Goal: Transaction & Acquisition: Book appointment/travel/reservation

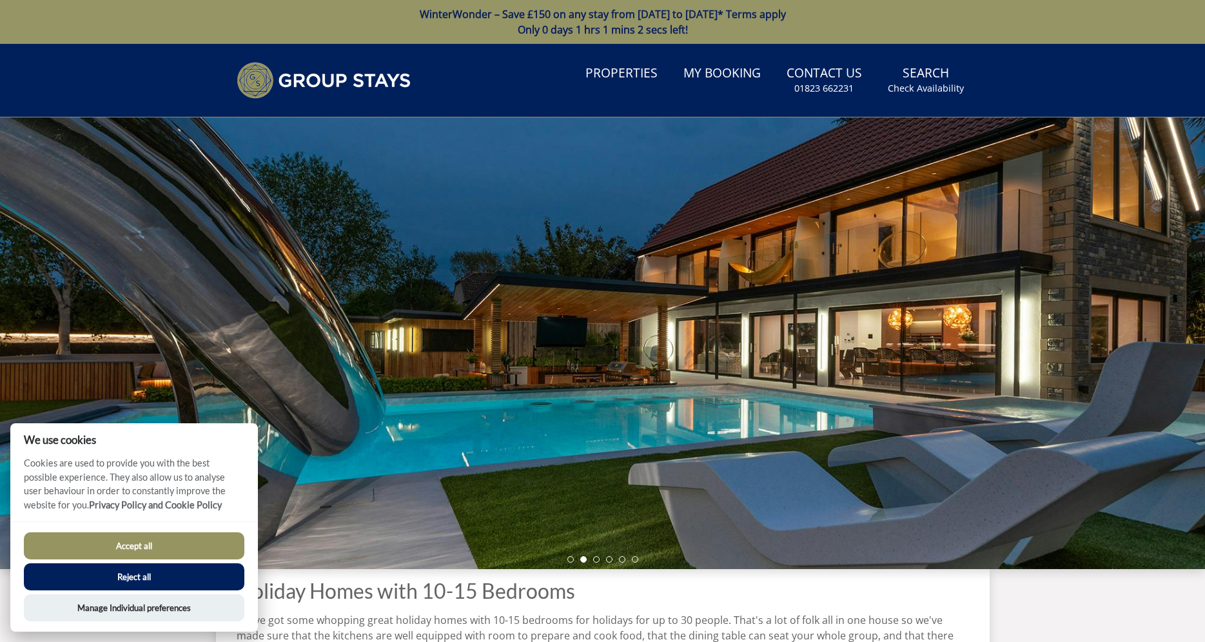
click at [162, 548] on button "Accept all" at bounding box center [134, 545] width 221 height 27
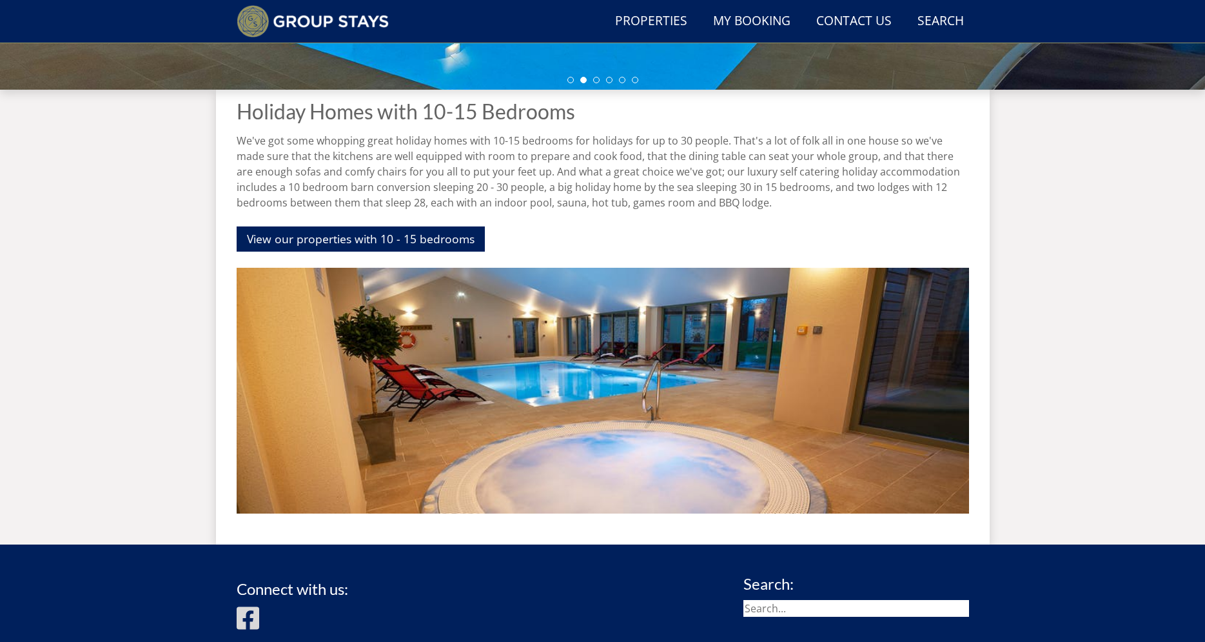
scroll to position [458, 0]
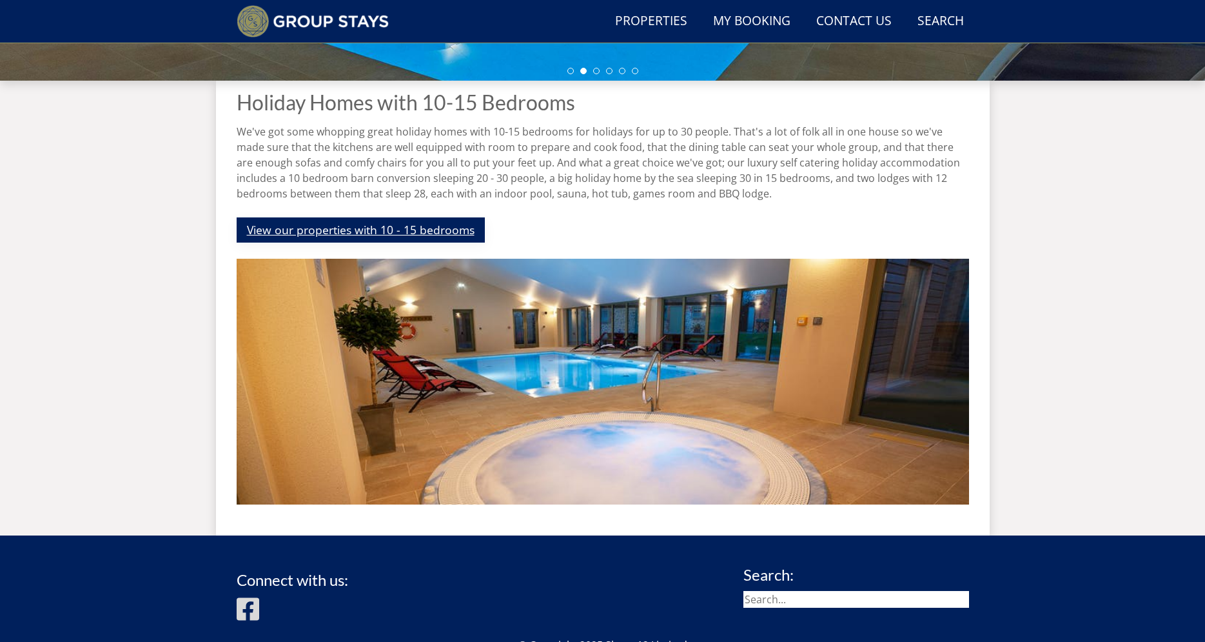
click at [382, 224] on link "View our properties with 10 - 15 bedrooms" at bounding box center [361, 229] width 248 height 25
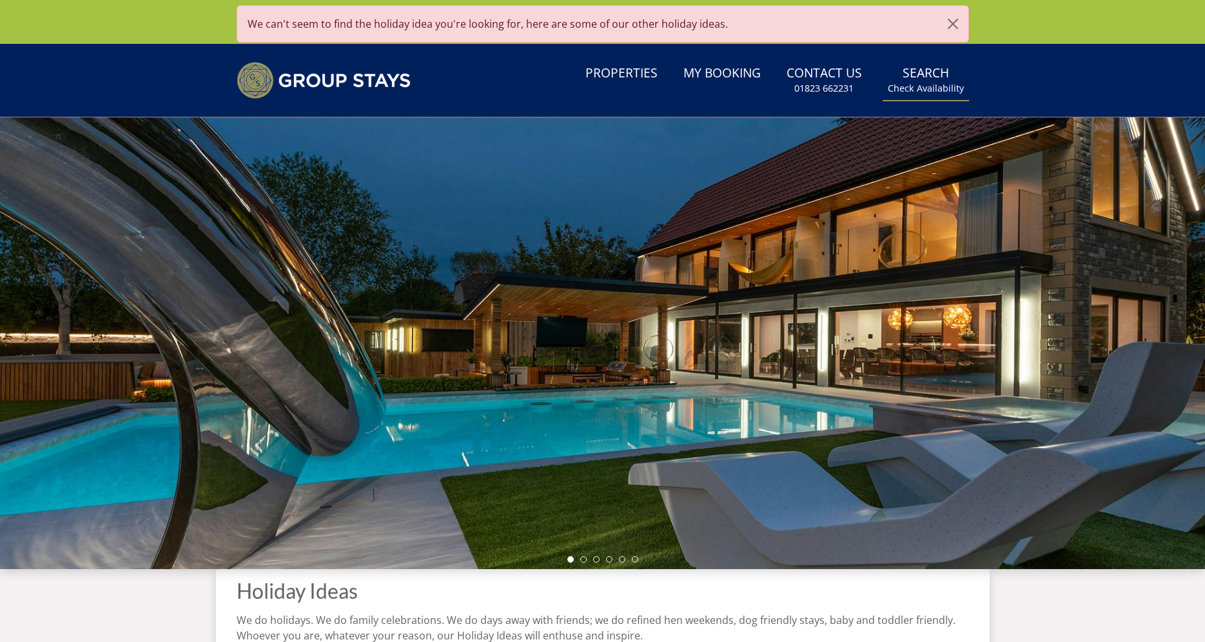
click at [933, 81] on link "Search Check Availability" at bounding box center [926, 80] width 86 height 42
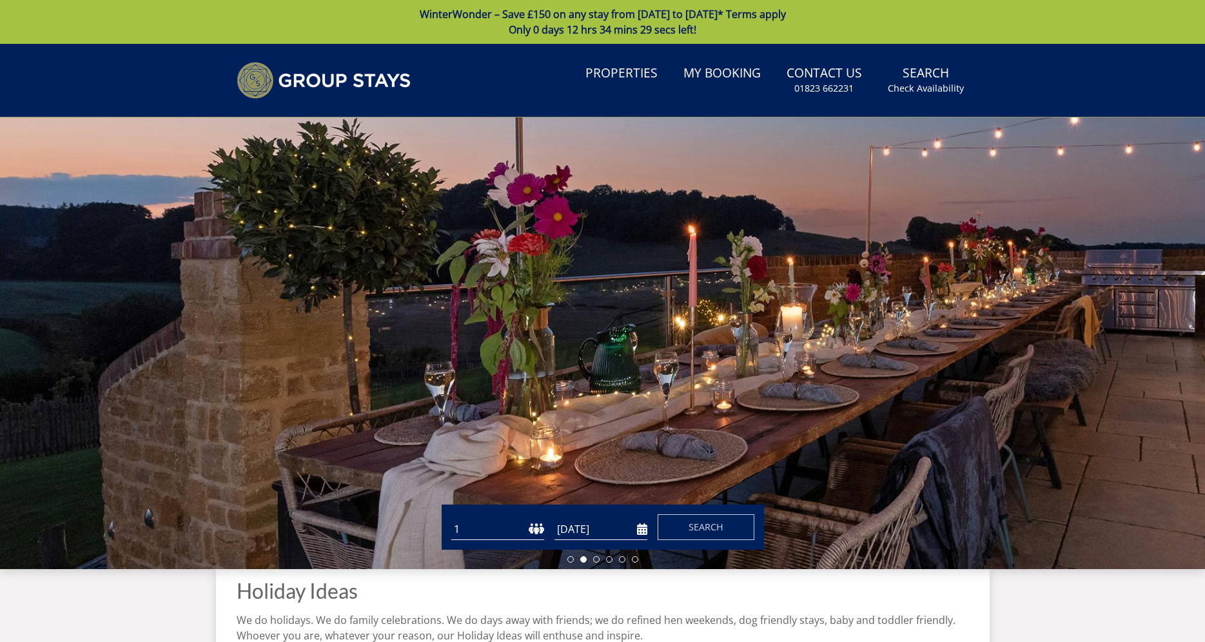
click at [451, 518] on select "1 2 3 4 5 6 7 8 9 10 11 12 13 14 15 16 17 18 19 20 21 22 23 24 25 26 27 28 29 3…" at bounding box center [497, 528] width 93 height 21
select select "19"
click option "19" at bounding box center [0, 0] width 0 height 0
click at [621, 540] on input "[DATE]" at bounding box center [600, 528] width 93 height 21
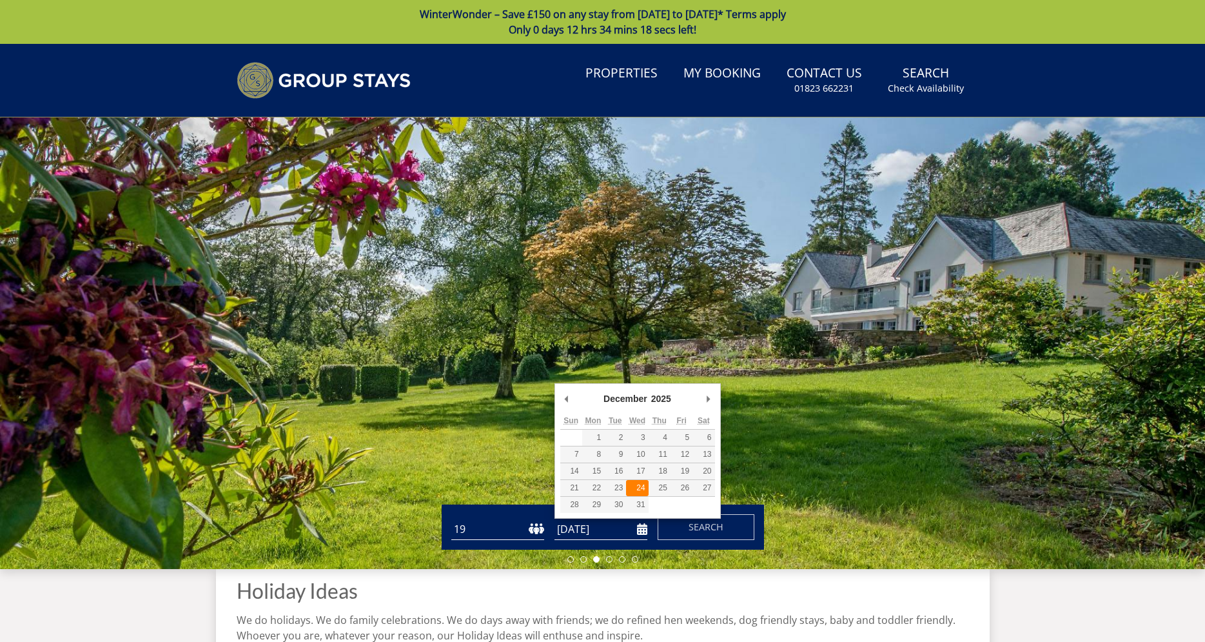
type input "24/12/2025"
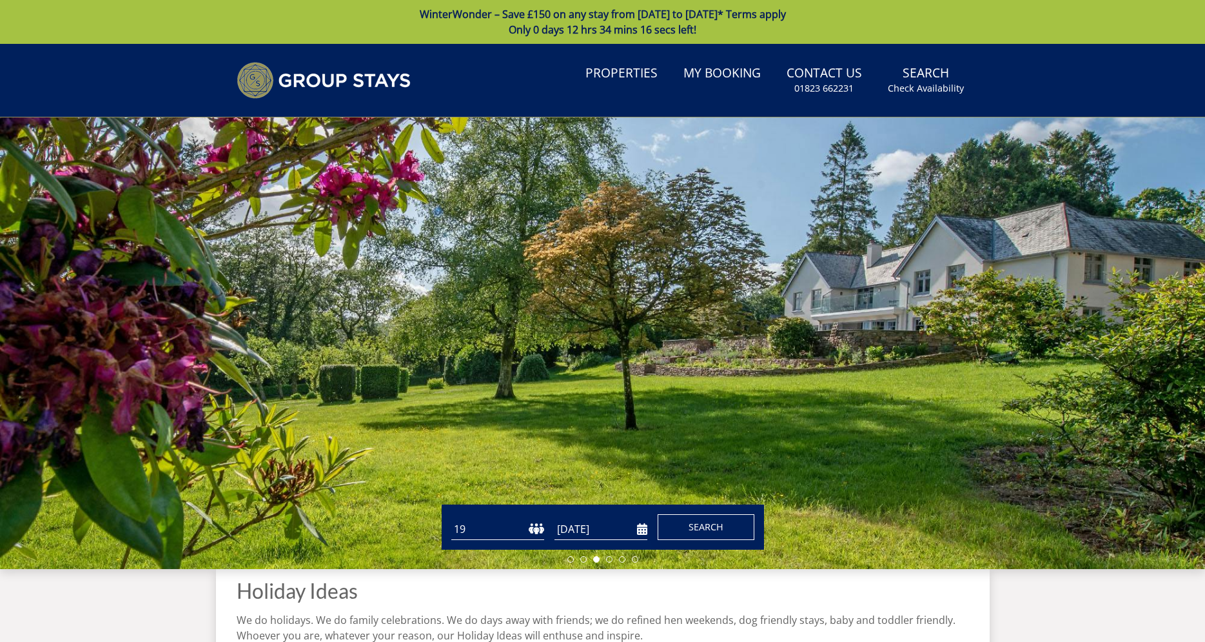
click at [676, 519] on button "Search" at bounding box center [706, 527] width 97 height 26
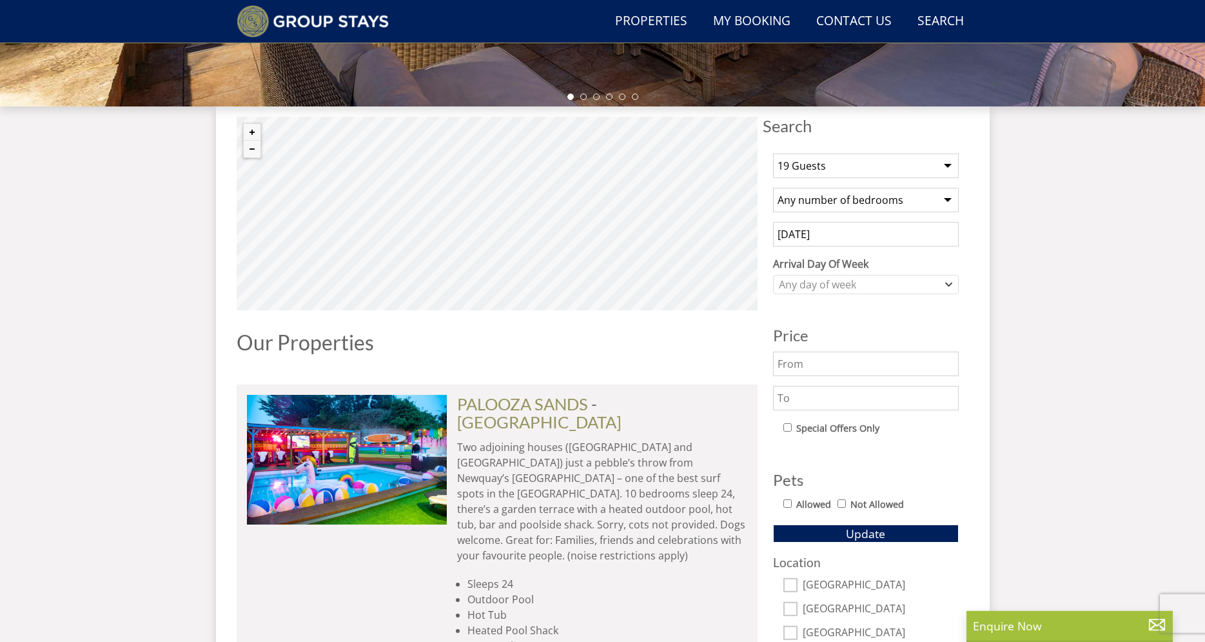
scroll to position [436, 0]
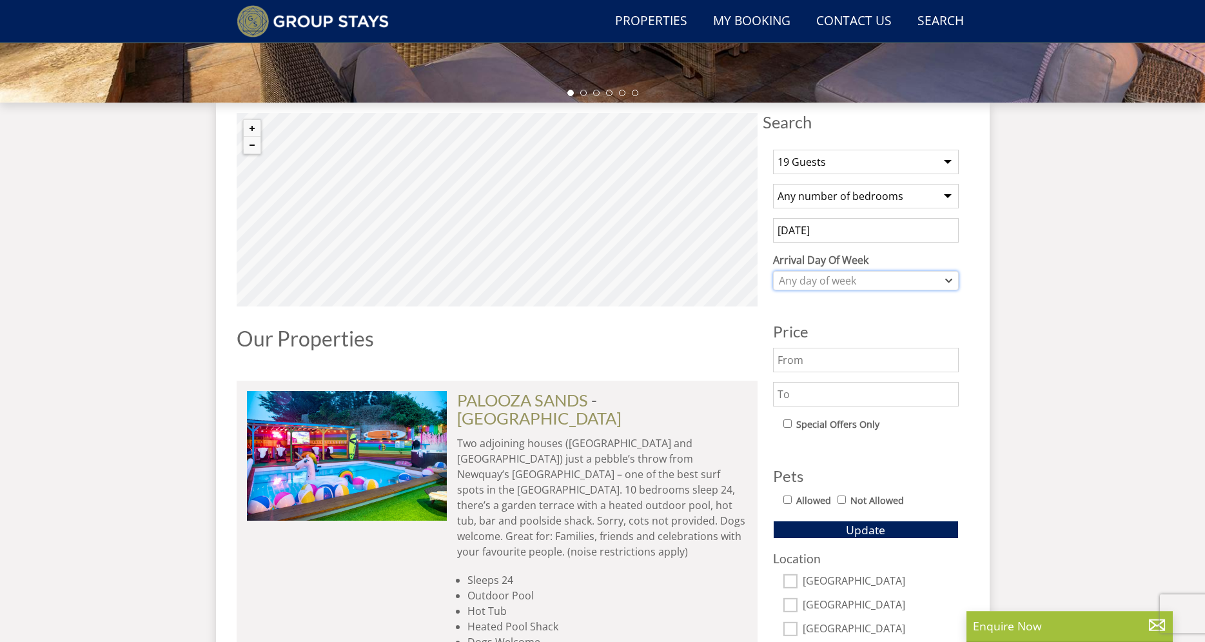
click at [919, 278] on div "Any day of week" at bounding box center [859, 280] width 167 height 14
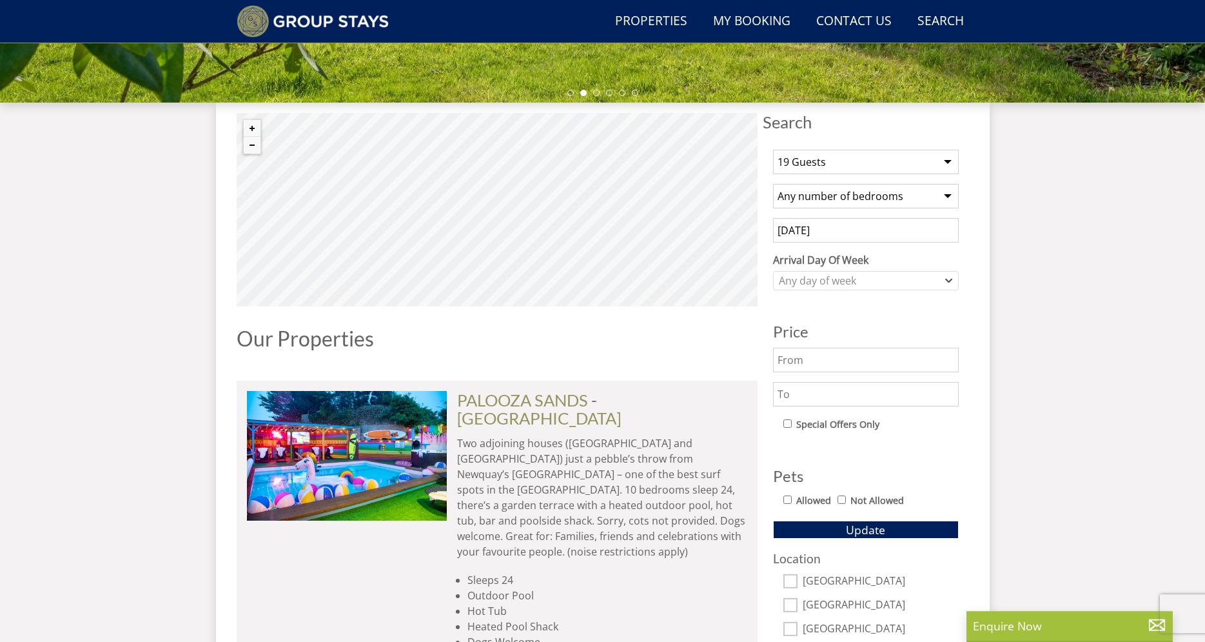
click at [773, 184] on select "Any number of bedrooms 4 Bedrooms 5 Bedrooms 6 Bedrooms 7 Bedrooms 8 Bedrooms 9…" at bounding box center [866, 196] width 186 height 25
select select "10"
click option "10 Bedrooms" at bounding box center [0, 0] width 0 height 0
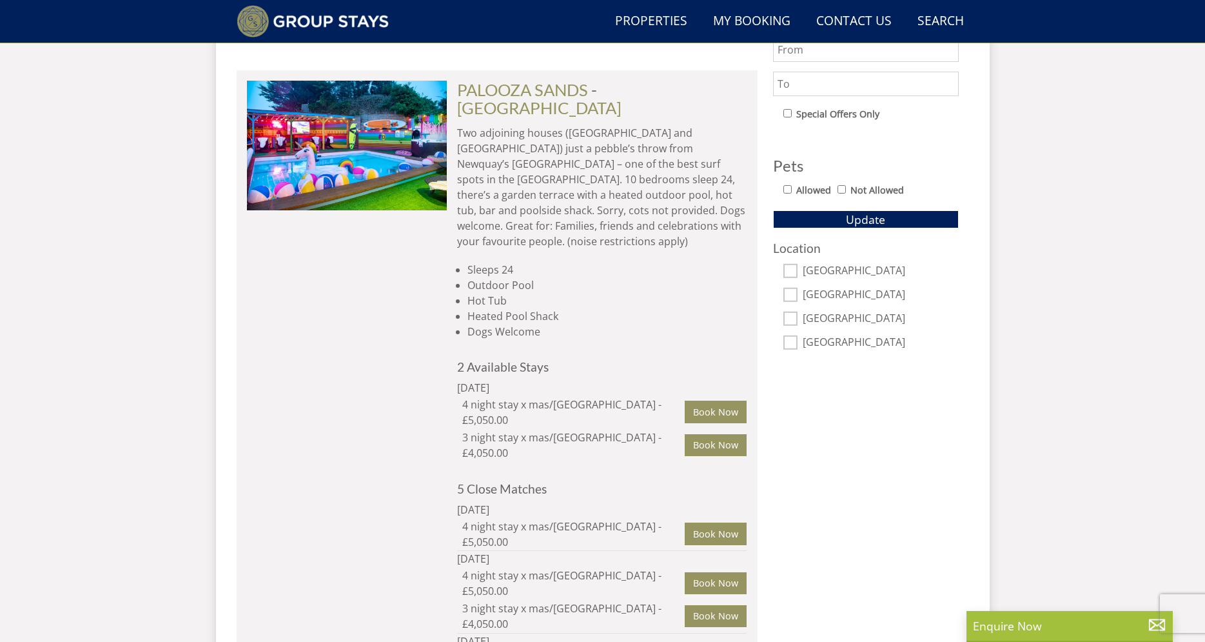
scroll to position [743, 0]
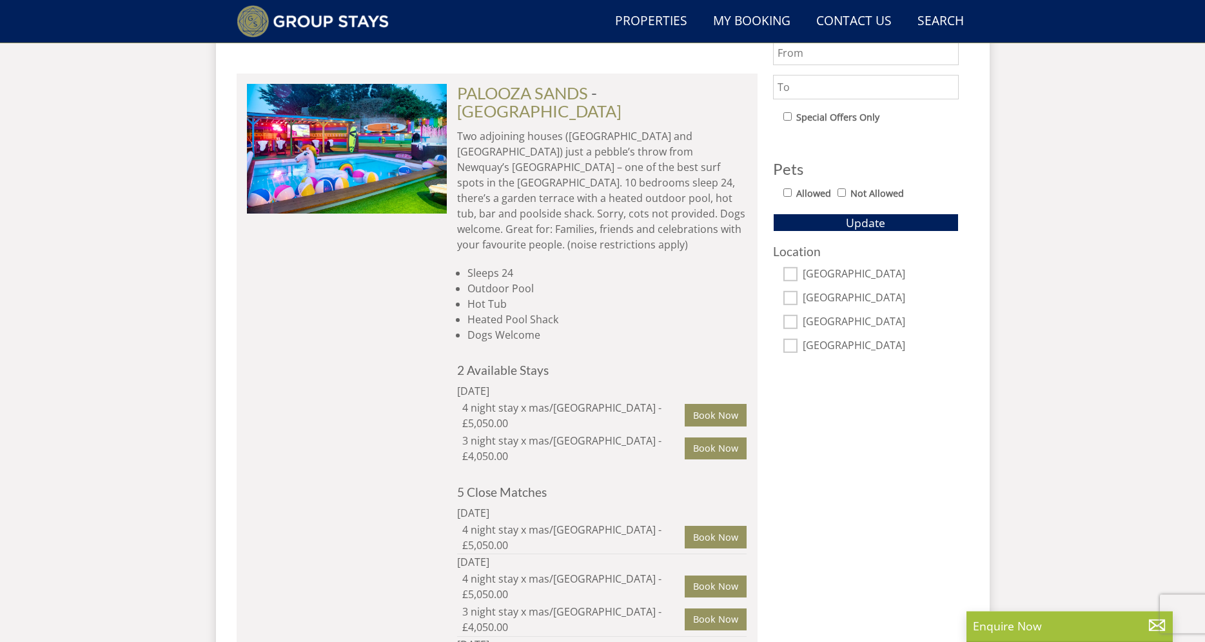
click at [850, 303] on label "Oxfordshire" at bounding box center [881, 298] width 156 height 14
click at [798, 303] on input "Oxfordshire" at bounding box center [790, 298] width 14 height 14
checkbox input "true"
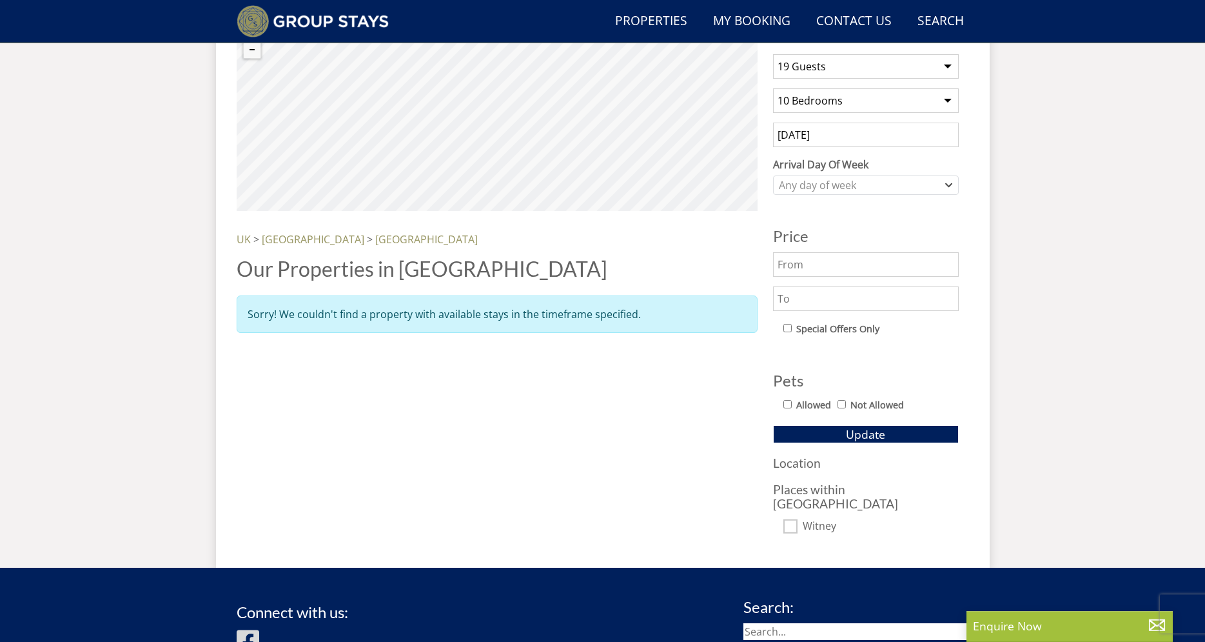
scroll to position [534, 0]
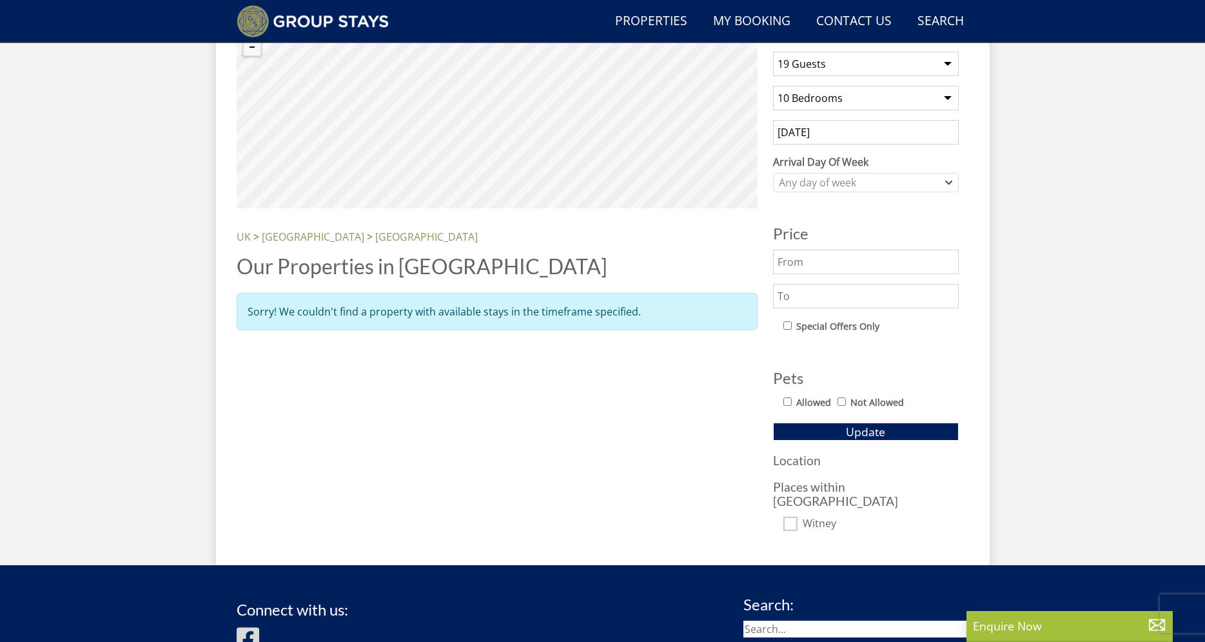
click at [793, 516] on input "Witney" at bounding box center [790, 523] width 14 height 14
checkbox input "true"
click at [856, 431] on span "Update" at bounding box center [865, 431] width 39 height 15
click at [789, 516] on input "Witney" at bounding box center [790, 523] width 14 height 14
checkbox input "false"
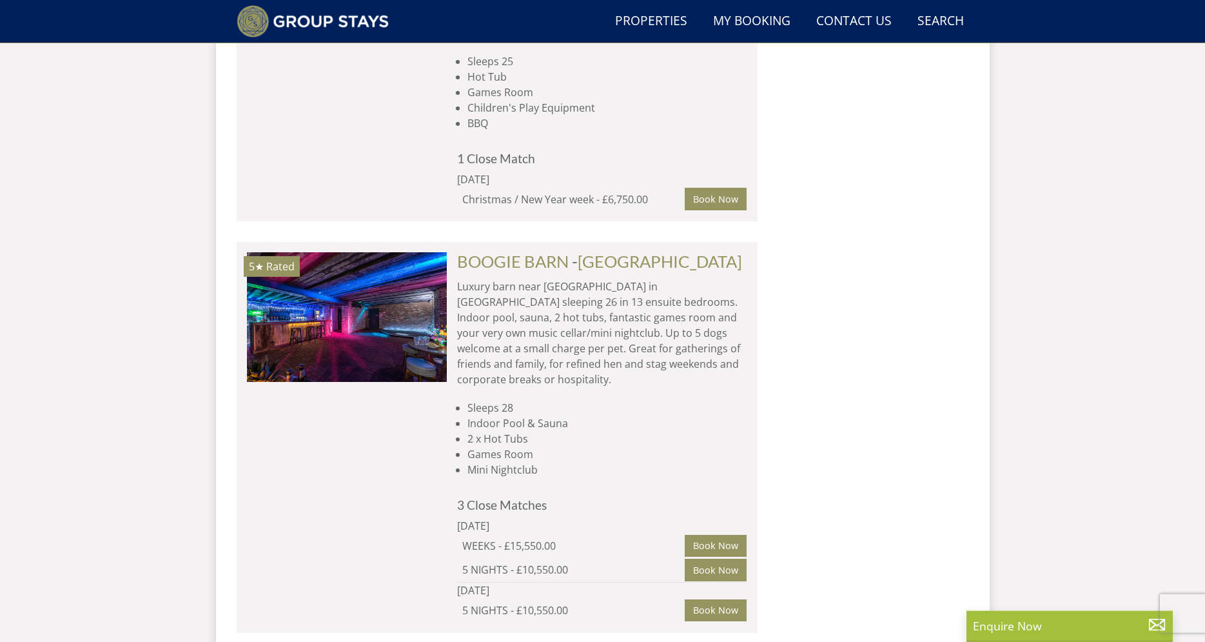
scroll to position [1622, 0]
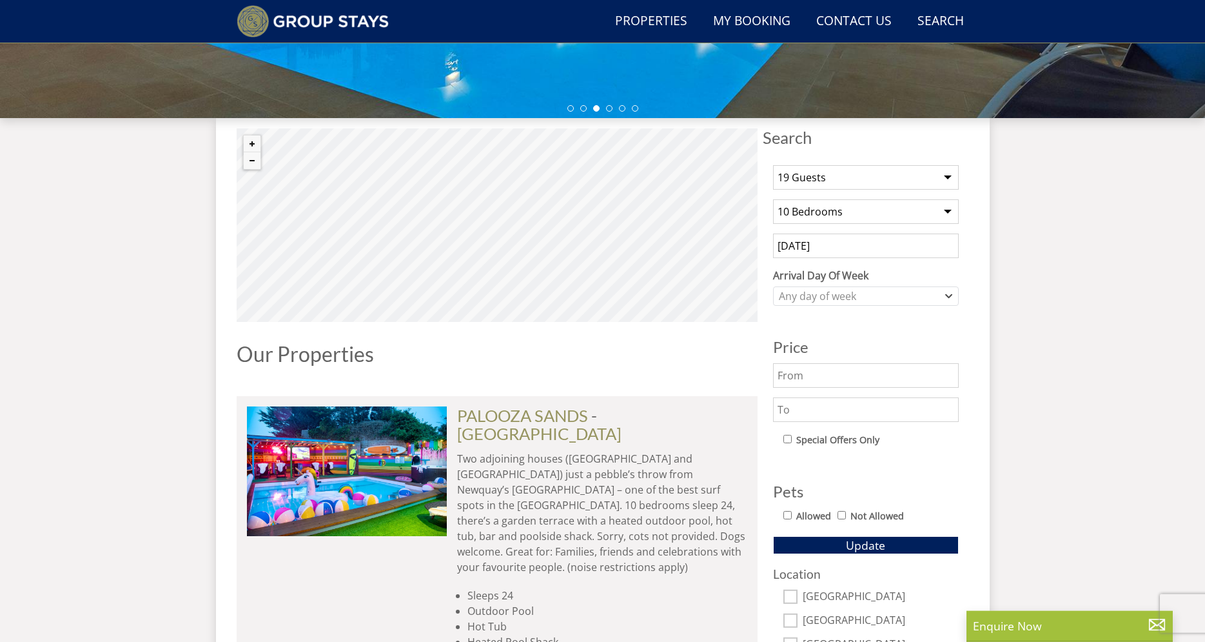
scroll to position [433, 0]
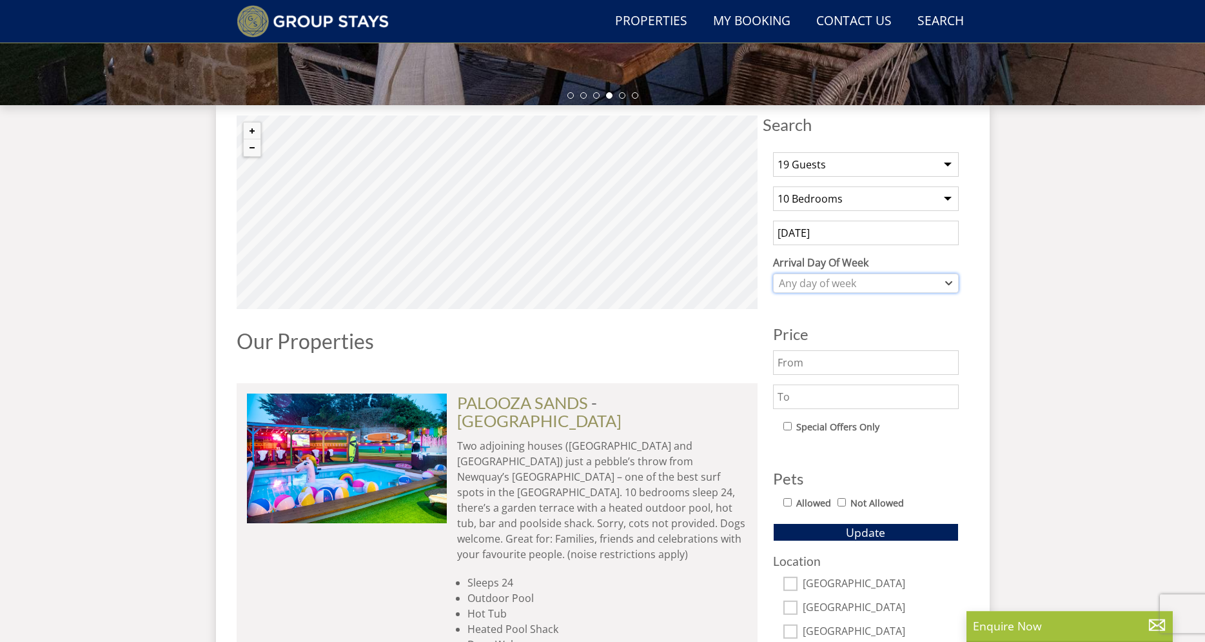
click at [884, 282] on div "Any day of week" at bounding box center [859, 283] width 167 height 14
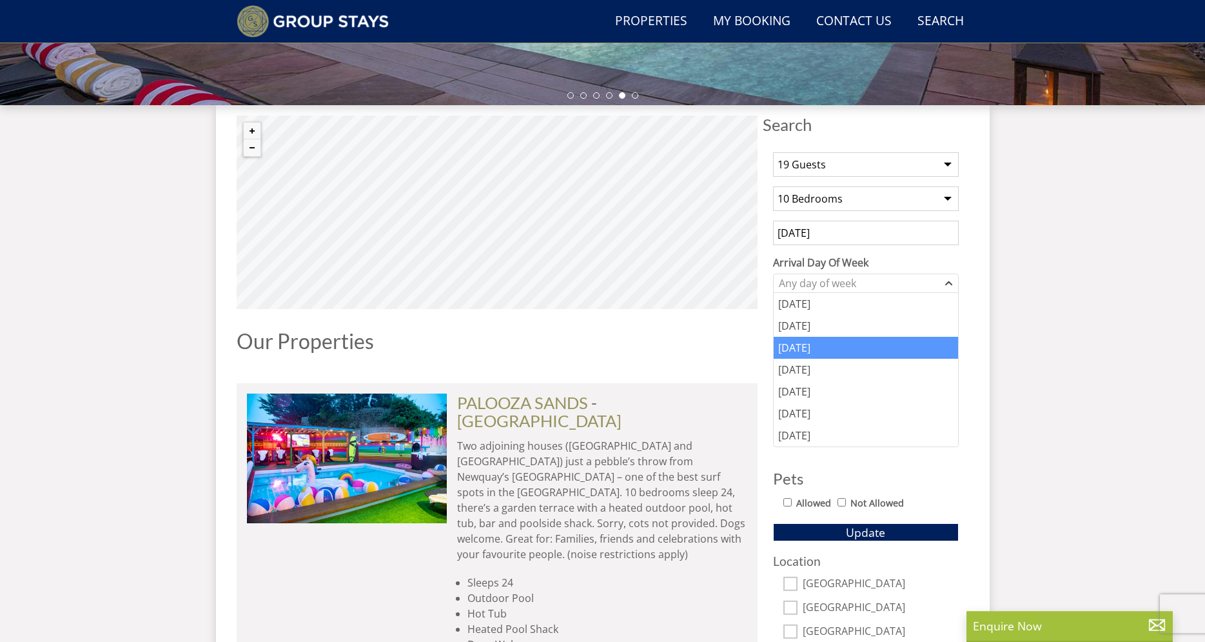
click at [838, 351] on div "Wednesday" at bounding box center [866, 348] width 184 height 22
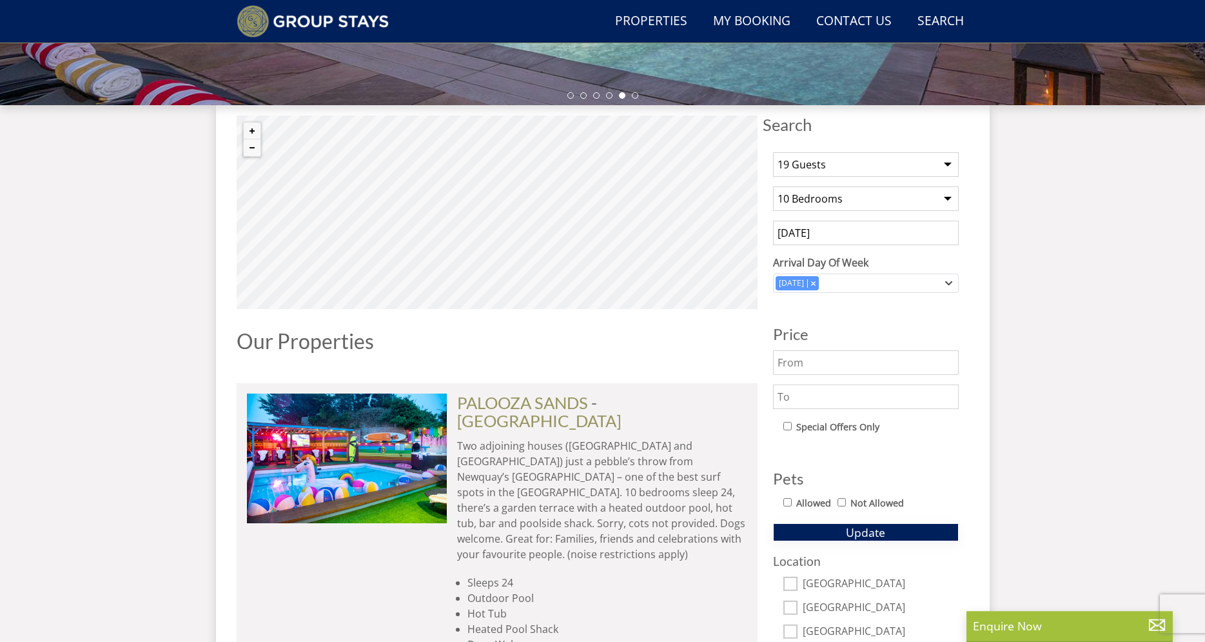
drag, startPoint x: 870, startPoint y: 538, endPoint x: 870, endPoint y: 529, distance: 9.0
click at [870, 529] on span "Update" at bounding box center [865, 531] width 39 height 15
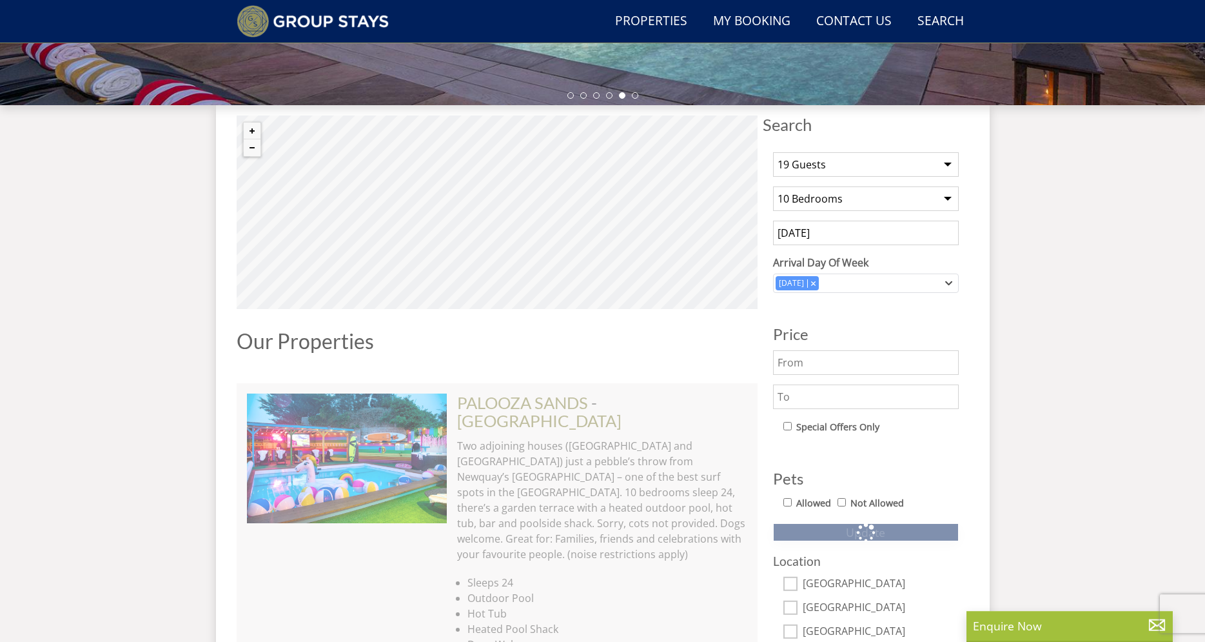
click at [870, 529] on span "Update" at bounding box center [865, 531] width 39 height 15
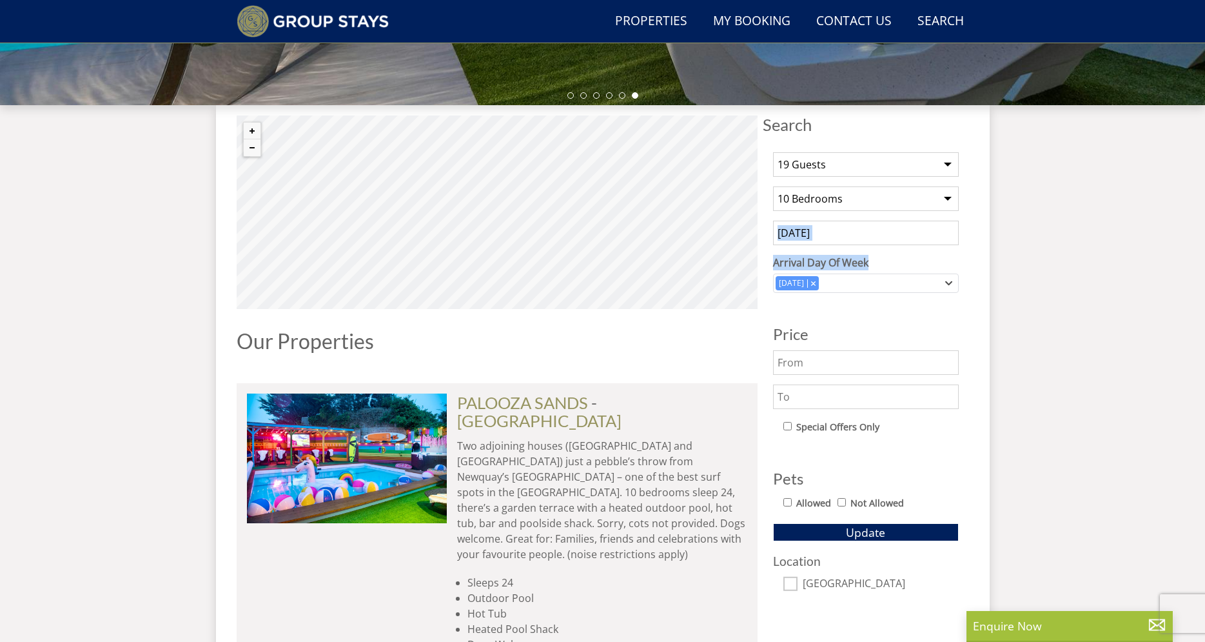
drag, startPoint x: 1193, startPoint y: 245, endPoint x: 1204, endPoint y: 258, distance: 16.9
click at [1204, 258] on html "WinterWonder – Save £150 on any stay from 1st September to 27th March* Terms ap…" at bounding box center [602, 342] width 1205 height 1551
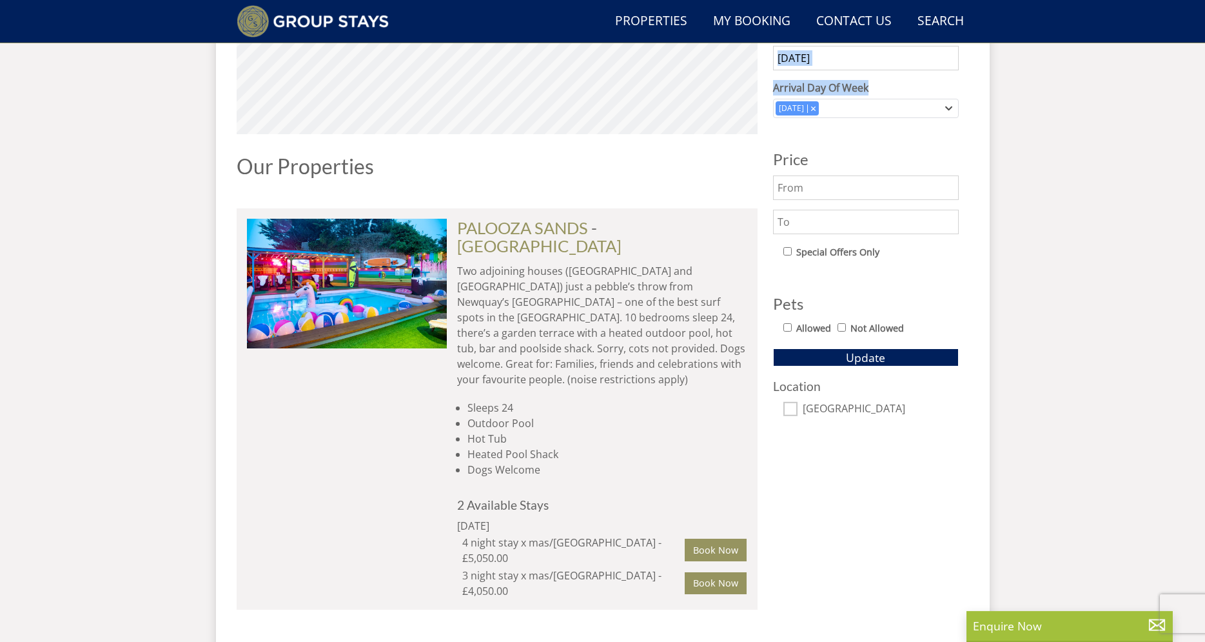
scroll to position [613, 0]
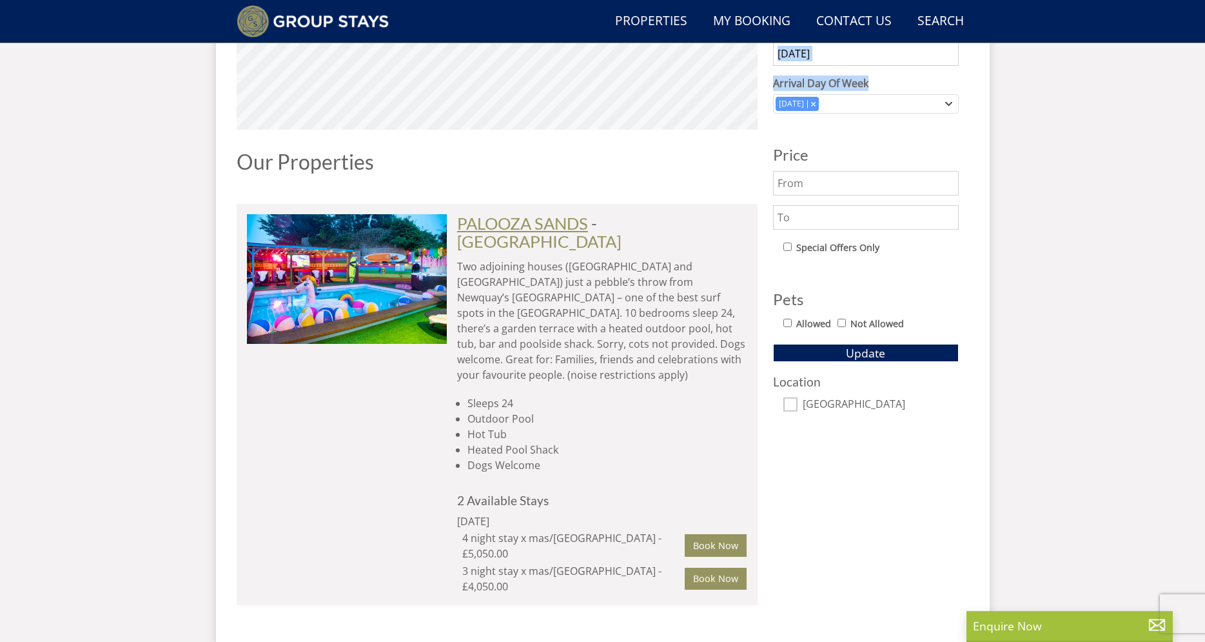
click at [556, 227] on link "PALOOZA SANDS" at bounding box center [522, 222] width 131 height 19
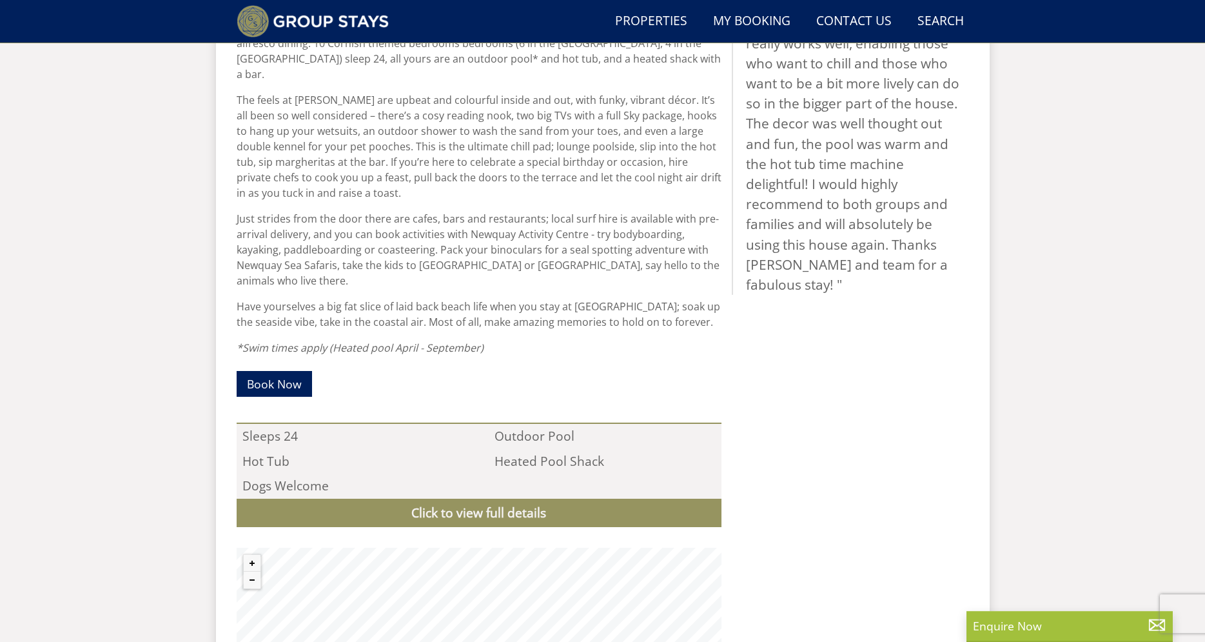
scroll to position [702, 0]
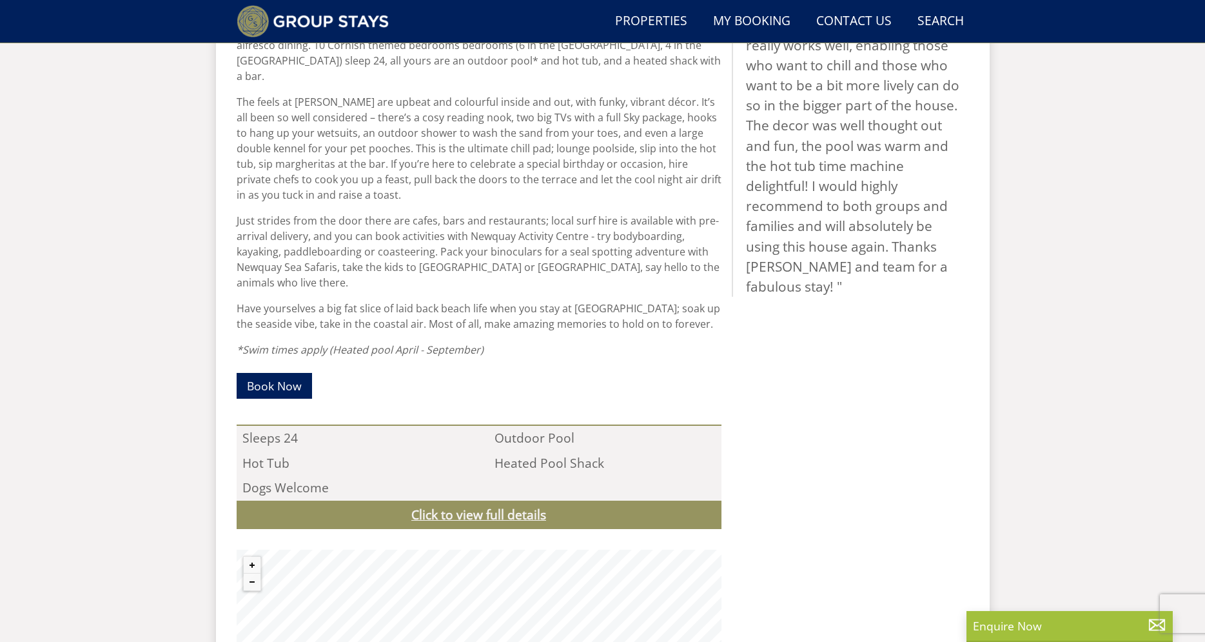
click at [525, 504] on link "Click to view full details" at bounding box center [479, 514] width 485 height 29
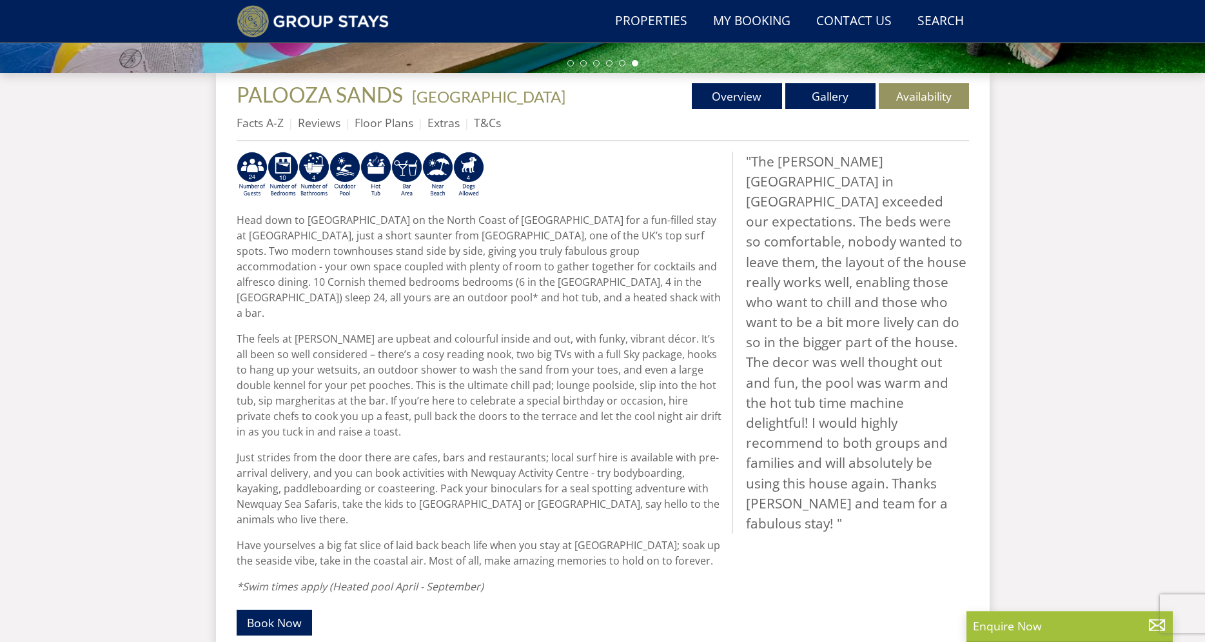
scroll to position [458, 0]
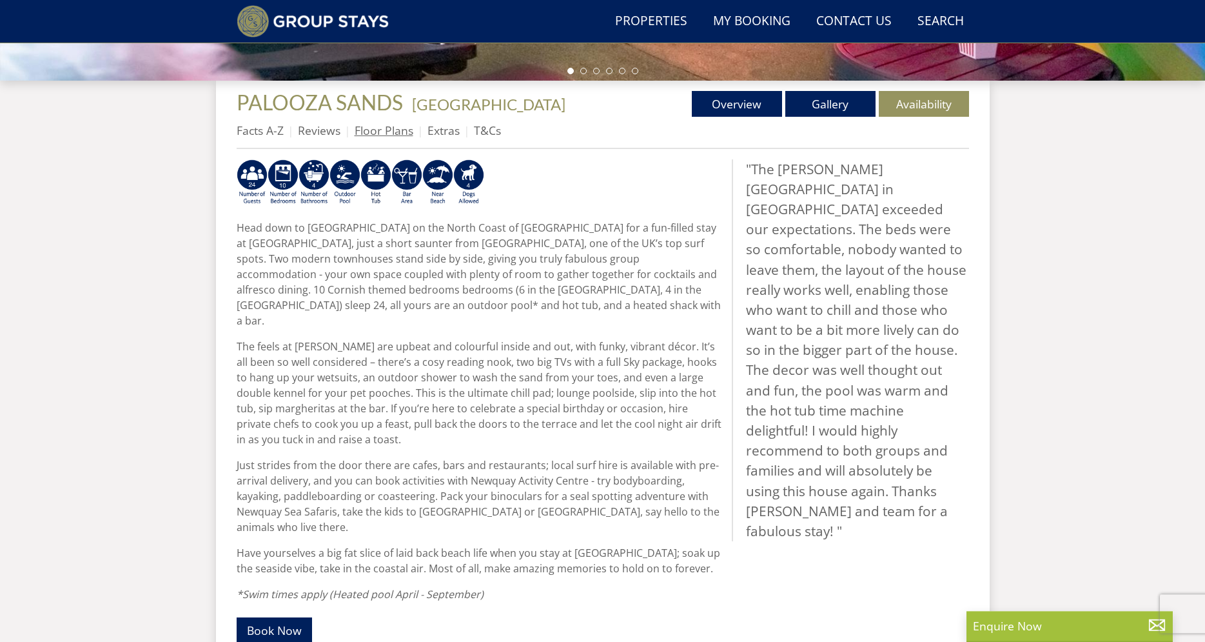
click at [395, 133] on link "Floor Plans" at bounding box center [384, 130] width 59 height 15
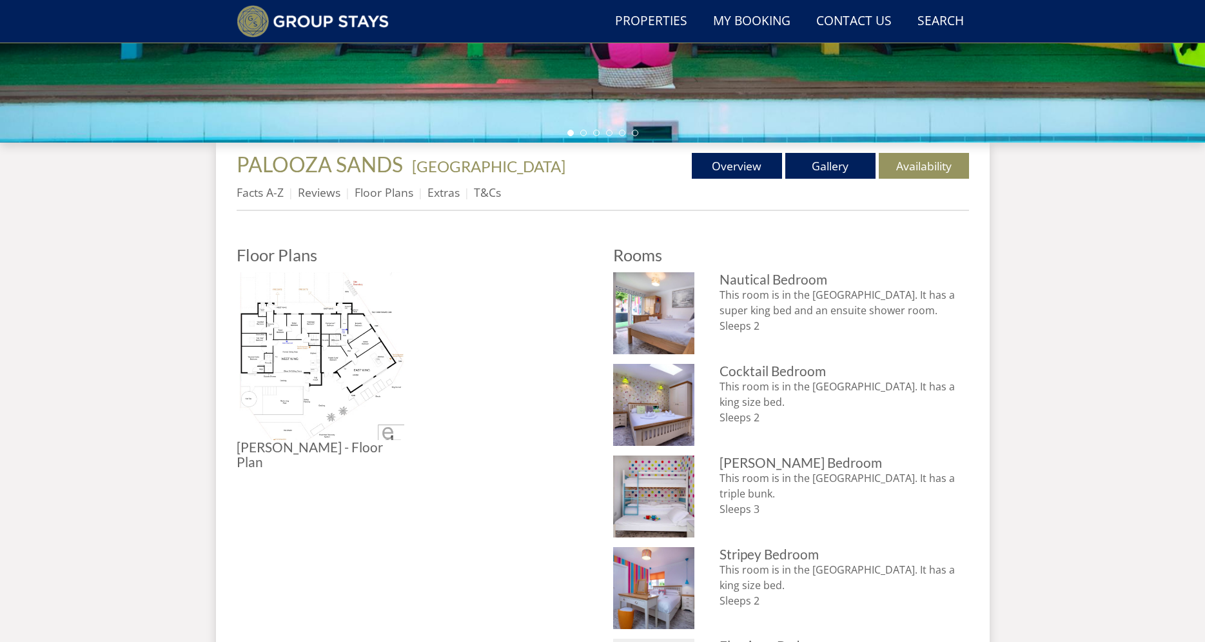
scroll to position [404, 0]
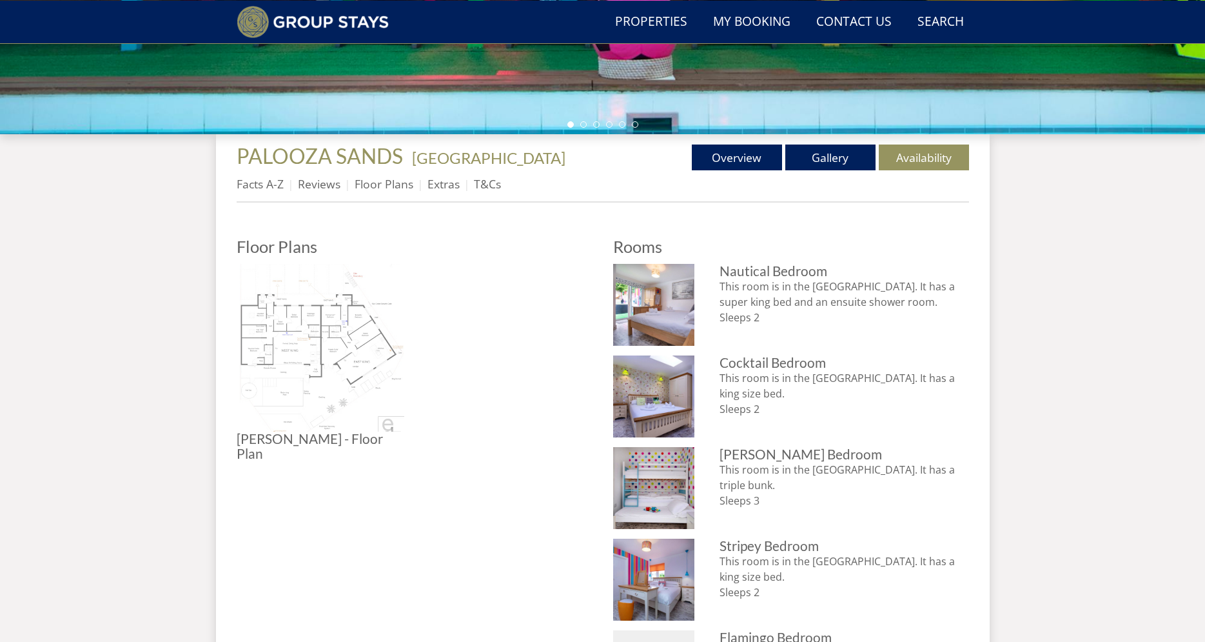
click at [298, 343] on img at bounding box center [321, 348] width 168 height 168
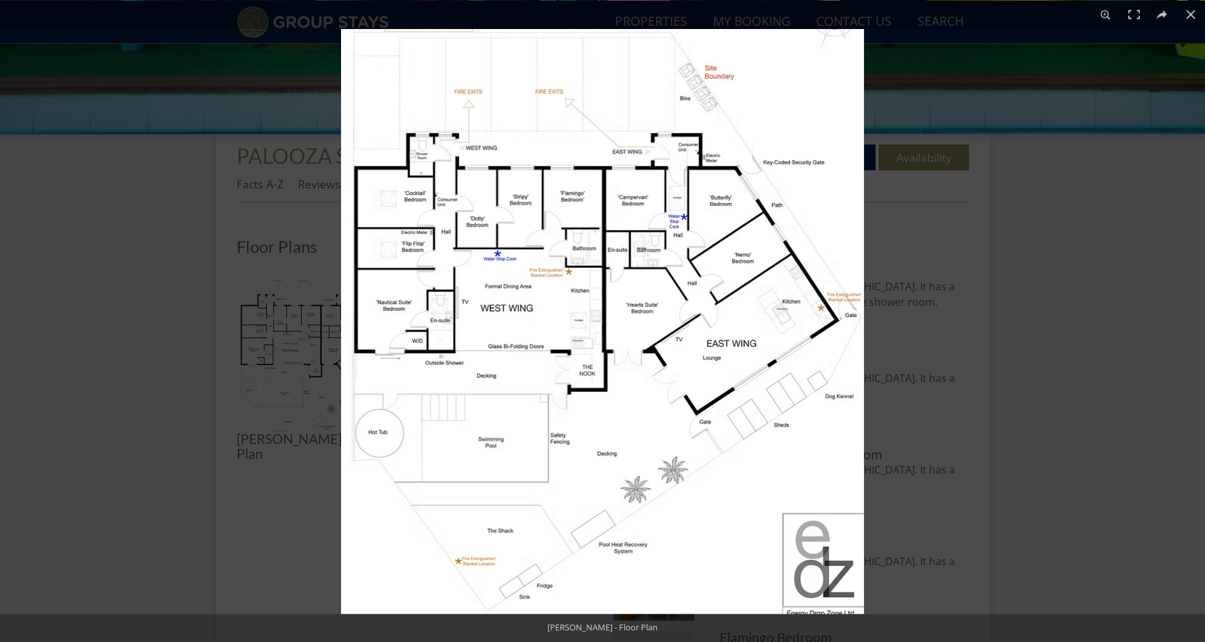
click at [482, 260] on img at bounding box center [602, 320] width 523 height 585
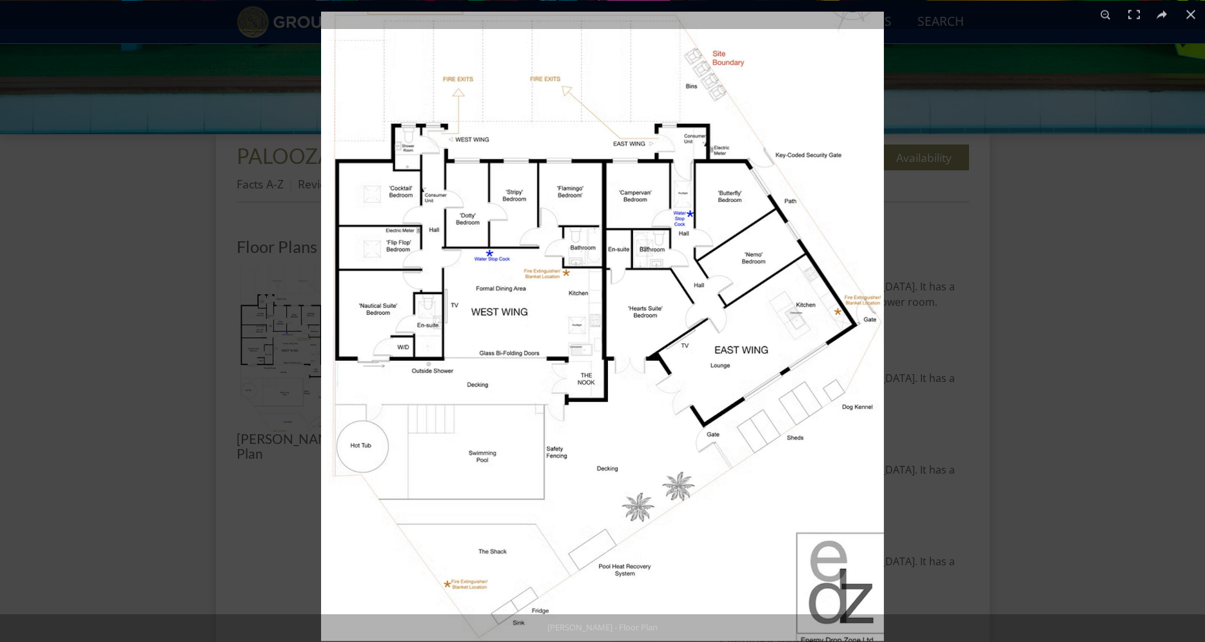
click at [482, 260] on img at bounding box center [602, 325] width 563 height 629
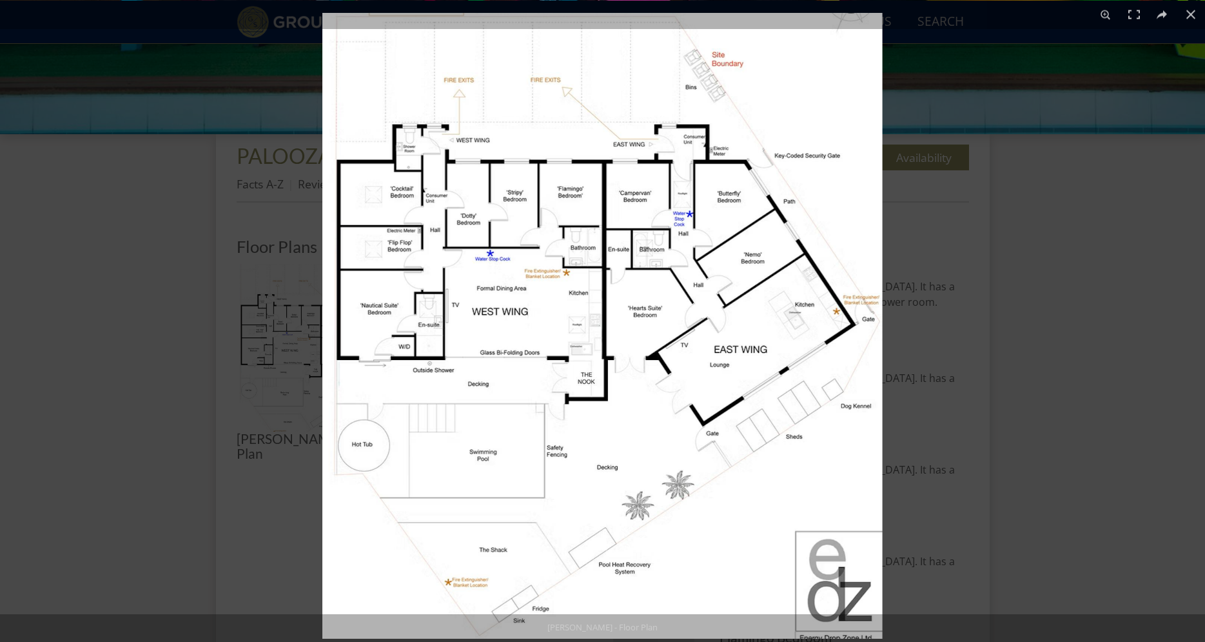
click at [482, 260] on img at bounding box center [602, 324] width 560 height 625
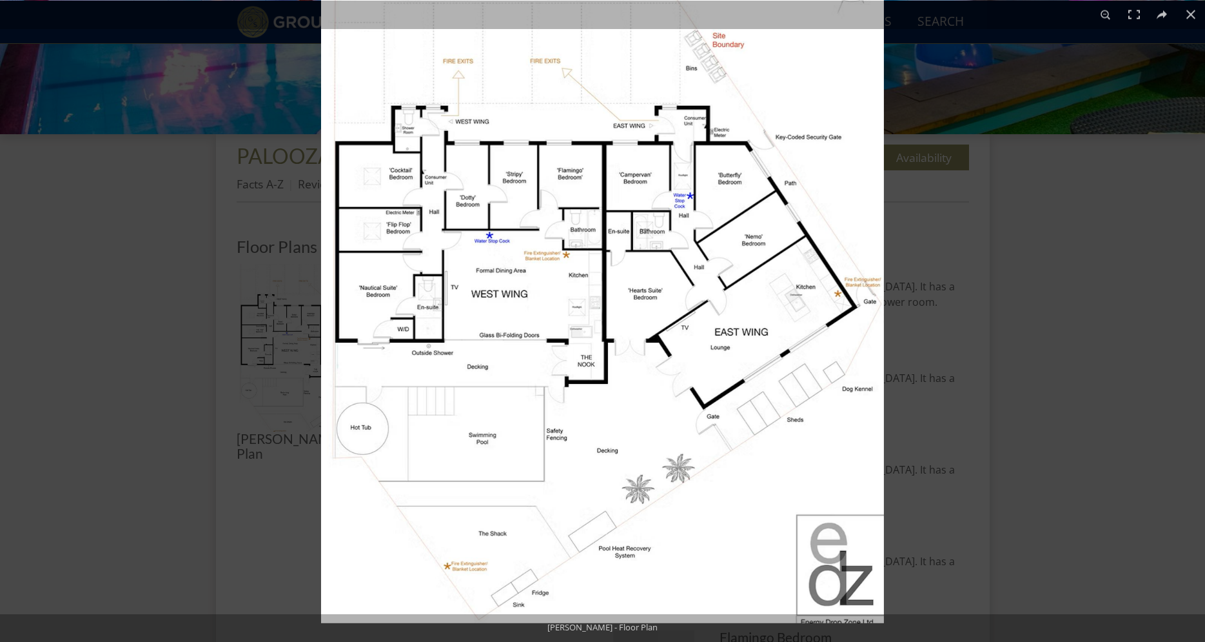
click at [464, 239] on img at bounding box center [602, 307] width 563 height 629
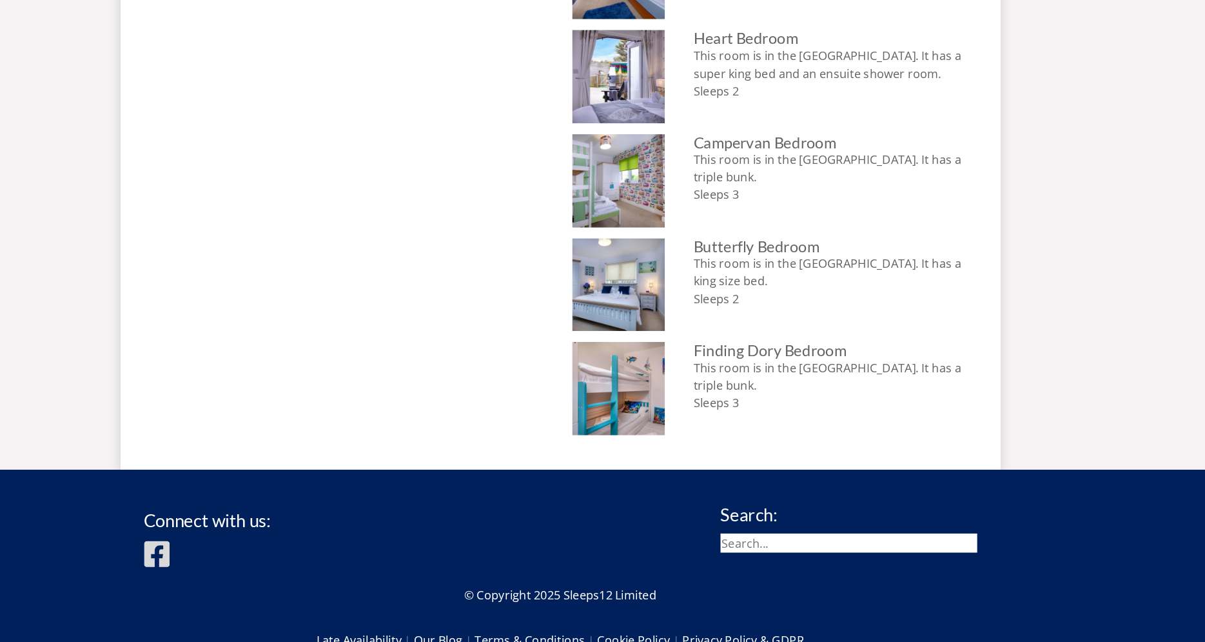
scroll to position [1115, 0]
